Goal: Information Seeking & Learning: Find specific fact

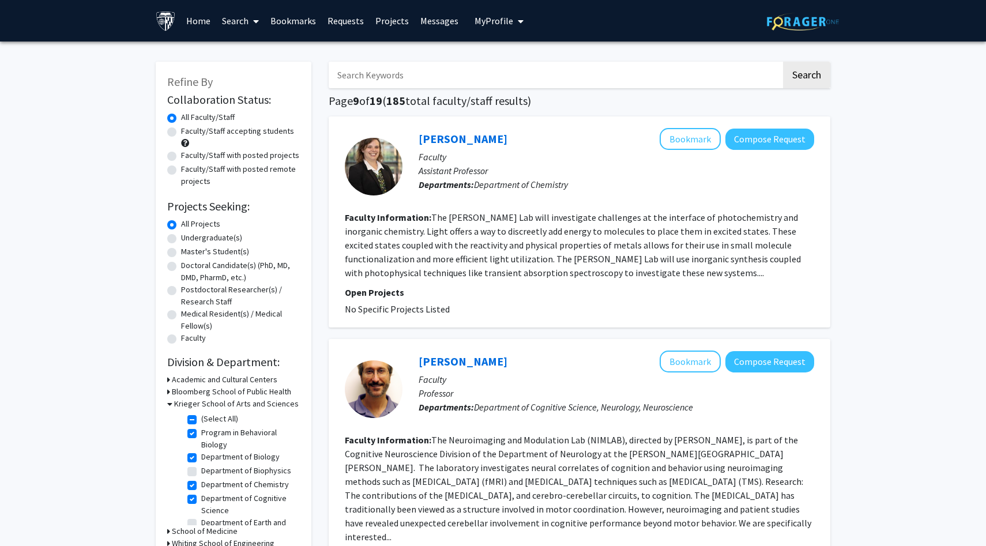
scroll to position [1286, 0]
click at [444, 75] on input "Search Keywords" at bounding box center [555, 75] width 453 height 27
type input "[PERSON_NAME]"
click at [783, 62] on button "Search" at bounding box center [806, 75] width 47 height 27
checkbox input "false"
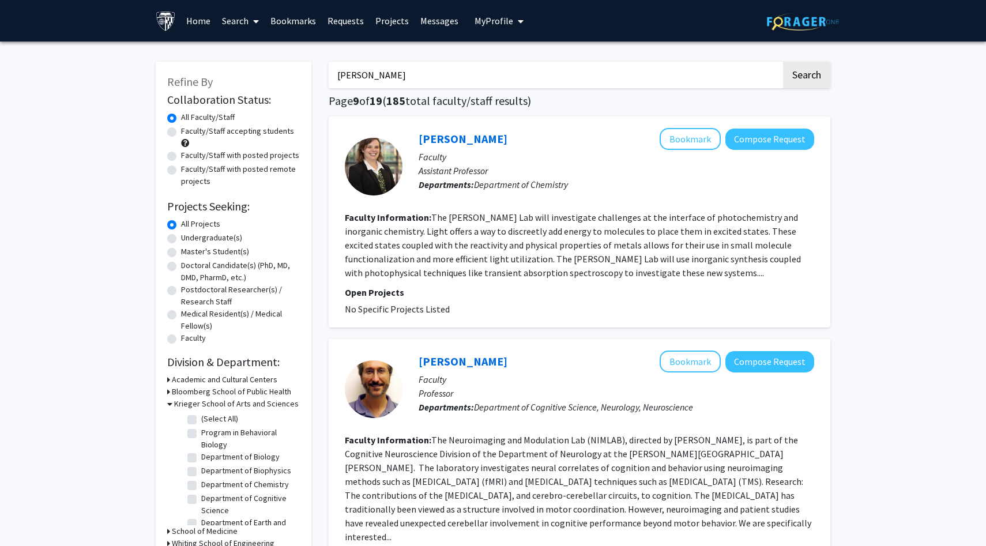
checkbox input "false"
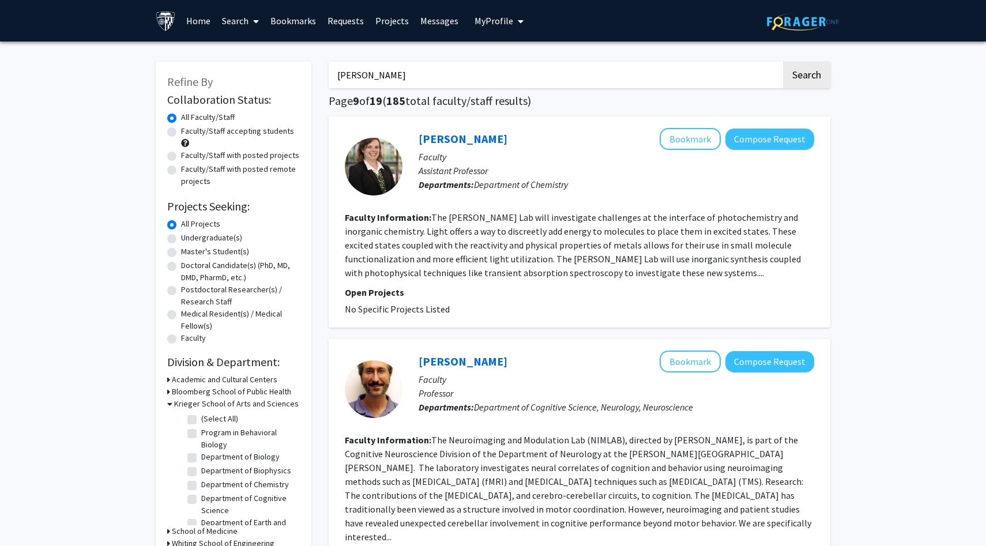
checkbox input "false"
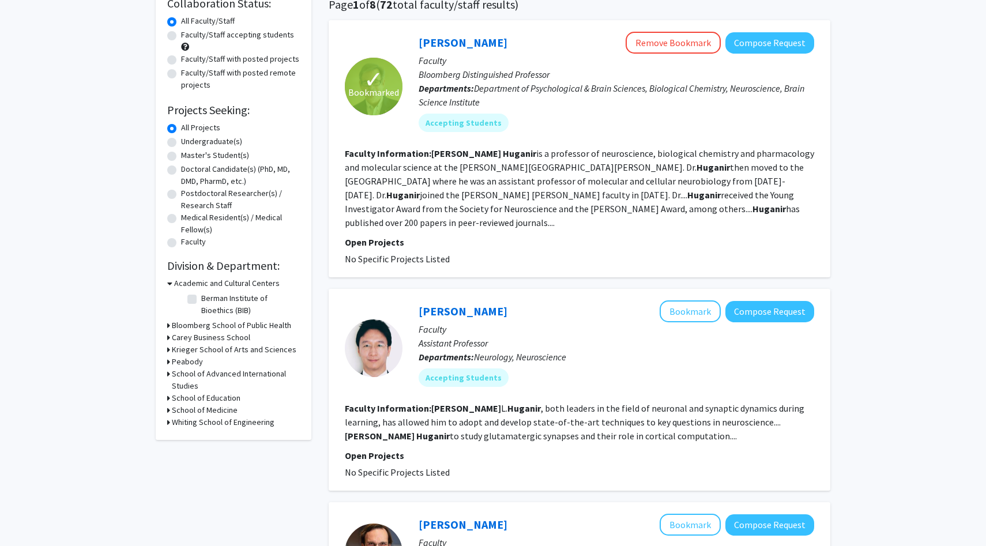
scroll to position [25, 0]
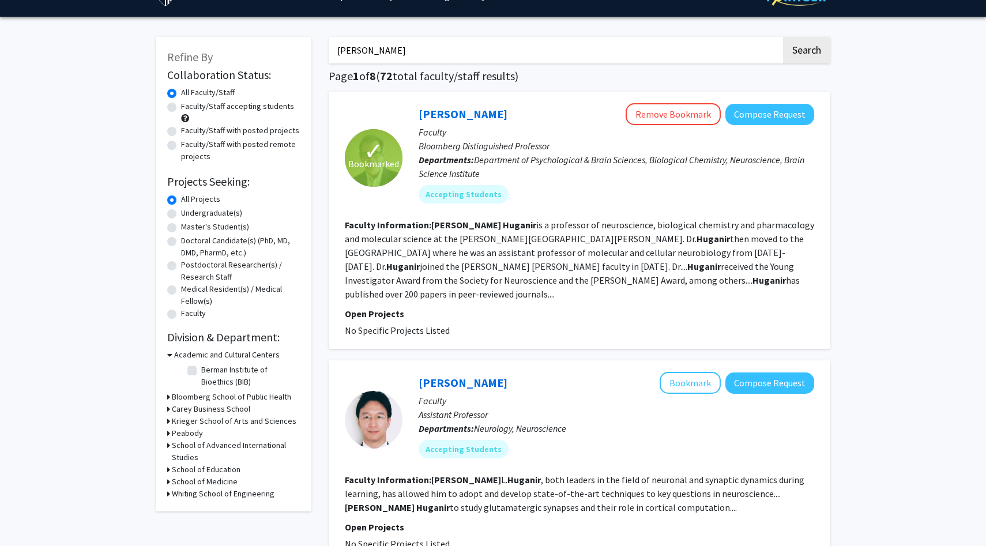
click at [551, 247] on fg-read-more "[PERSON_NAME] is a professor of neuroscience, biological chemistry and pharmaco…" at bounding box center [580, 259] width 470 height 81
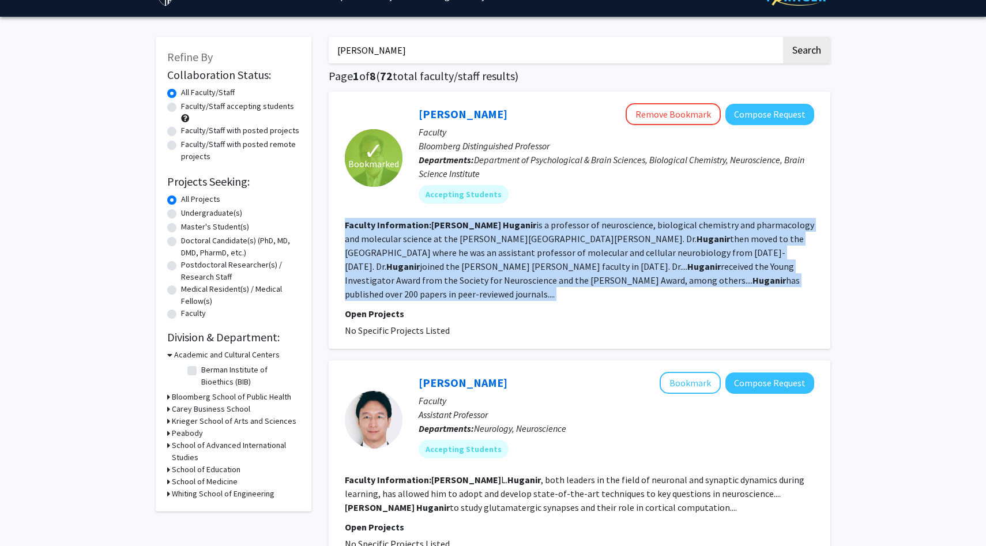
click at [551, 247] on fg-read-more "[PERSON_NAME] is a professor of neuroscience, biological chemistry and pharmaco…" at bounding box center [580, 259] width 470 height 81
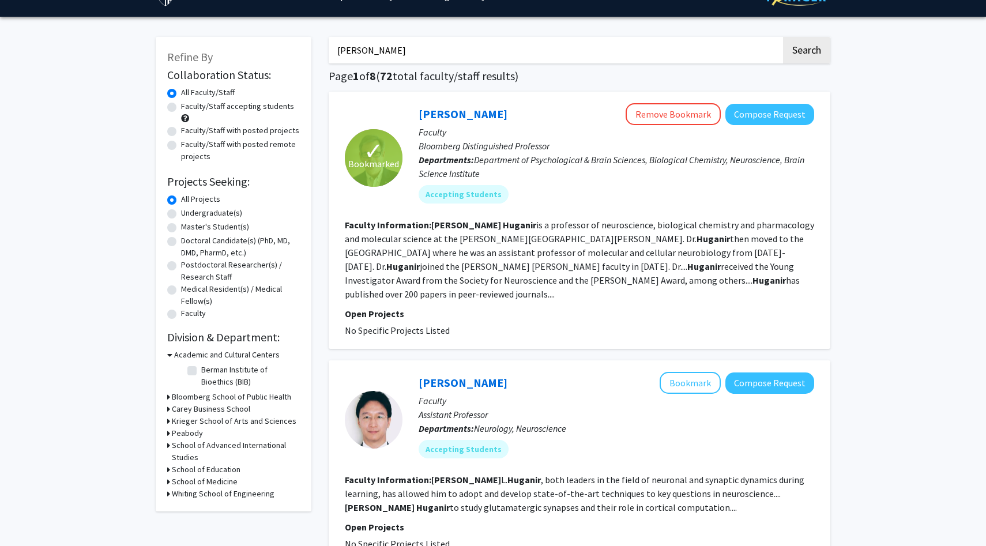
click at [518, 52] on input "[PERSON_NAME]" at bounding box center [555, 50] width 453 height 27
click at [783, 37] on button "Search" at bounding box center [806, 50] width 47 height 27
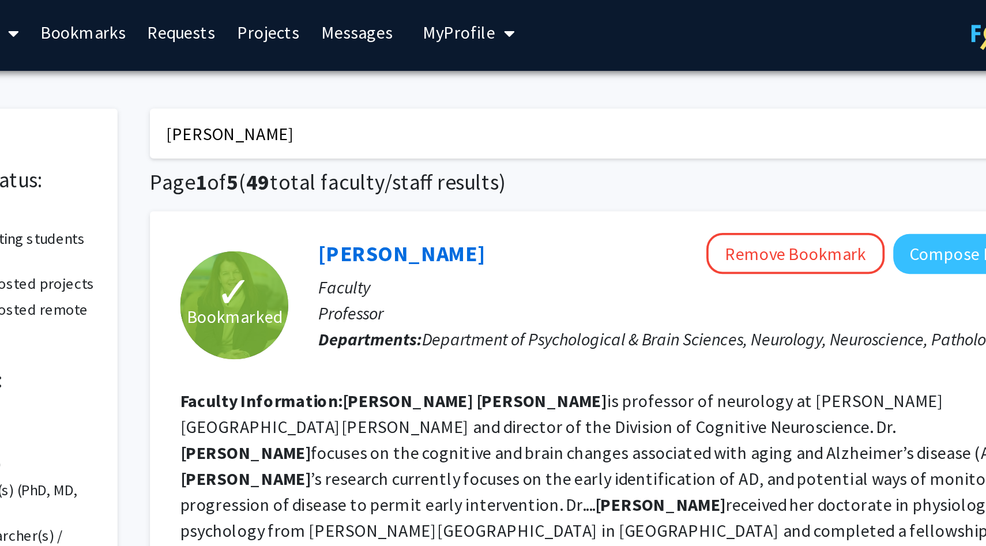
click at [454, 73] on input "[PERSON_NAME]" at bounding box center [555, 75] width 453 height 27
type input "[PERSON_NAME]"
click at [783, 62] on button "Search" at bounding box center [806, 75] width 47 height 27
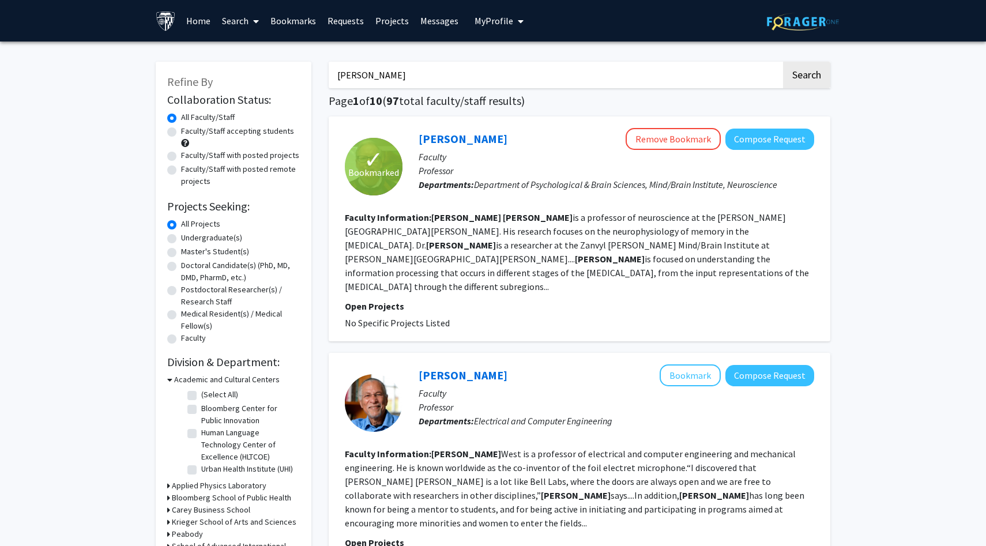
click at [235, 131] on label "Faculty/Staff accepting students" at bounding box center [237, 131] width 113 height 12
click at [189, 131] on input "Faculty/Staff accepting students" at bounding box center [184, 128] width 7 height 7
radio input "true"
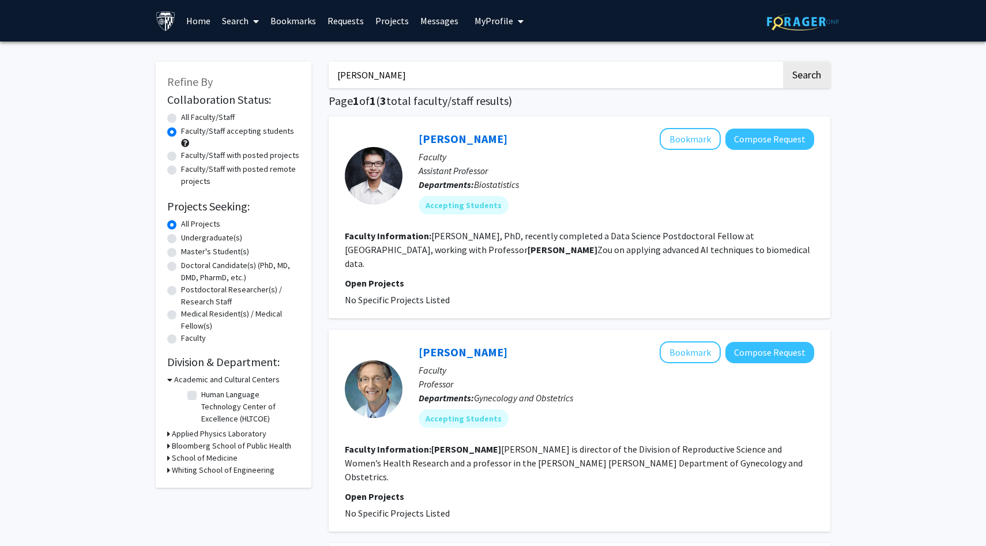
click at [214, 114] on label "All Faculty/Staff" at bounding box center [208, 117] width 54 height 12
click at [189, 114] on input "All Faculty/Staff" at bounding box center [184, 114] width 7 height 7
radio input "true"
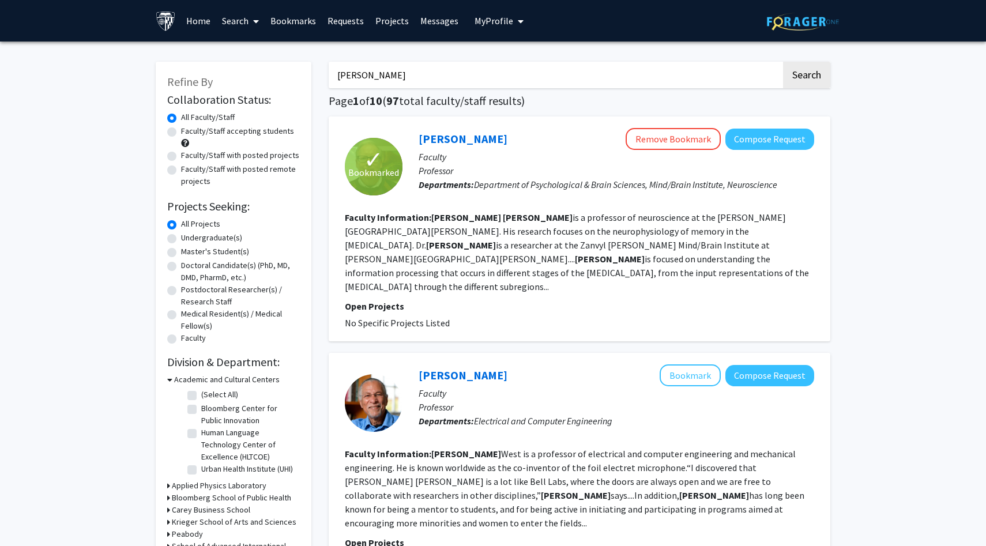
click at [398, 77] on input "[PERSON_NAME]" at bounding box center [555, 75] width 453 height 27
click at [783, 62] on button "Search" at bounding box center [806, 75] width 47 height 27
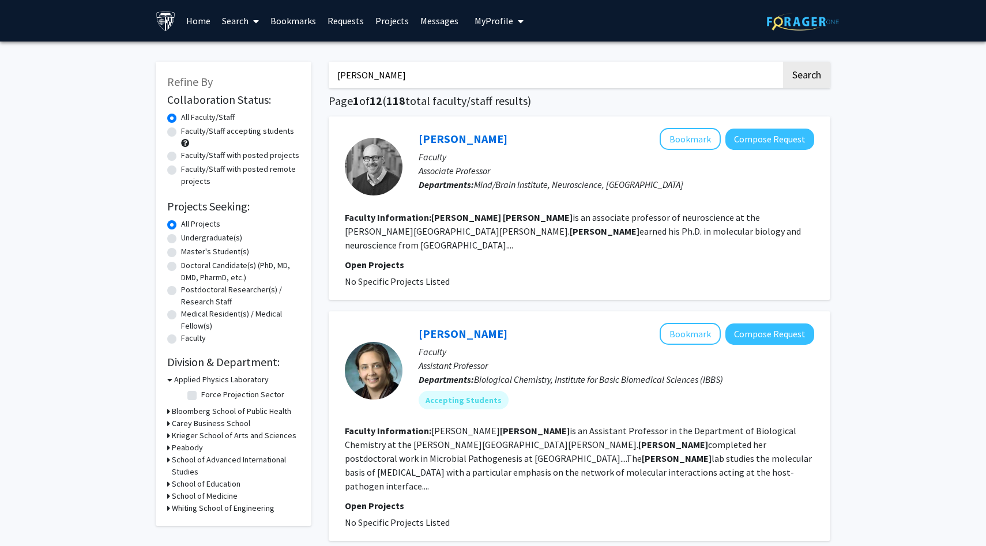
click at [382, 78] on input "[PERSON_NAME]" at bounding box center [555, 75] width 453 height 27
type input "[PERSON_NAME]"
click at [783, 62] on button "Search" at bounding box center [806, 75] width 47 height 27
